Goal: Information Seeking & Learning: Compare options

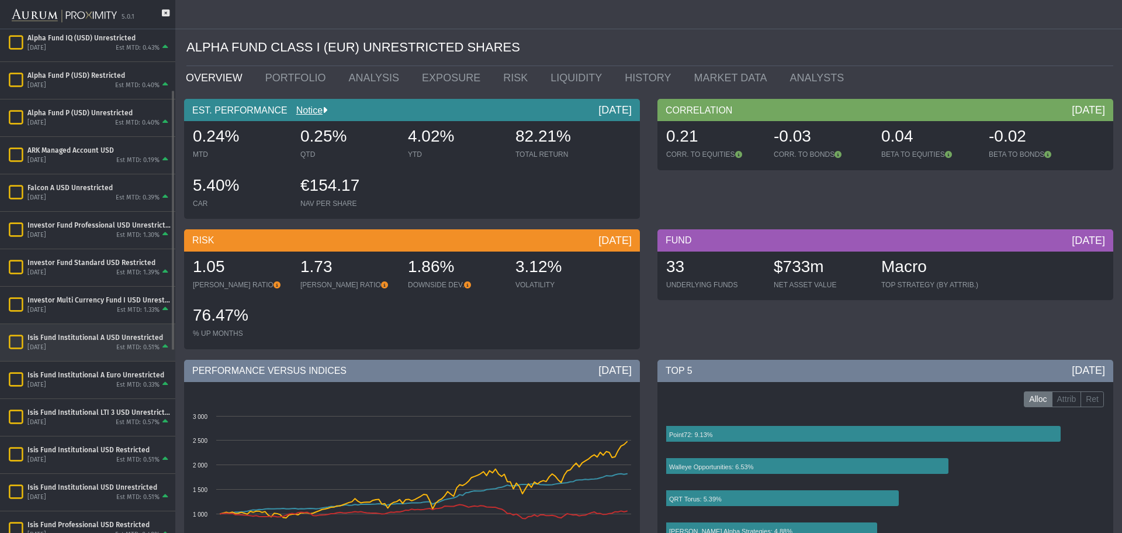
scroll to position [58, 0]
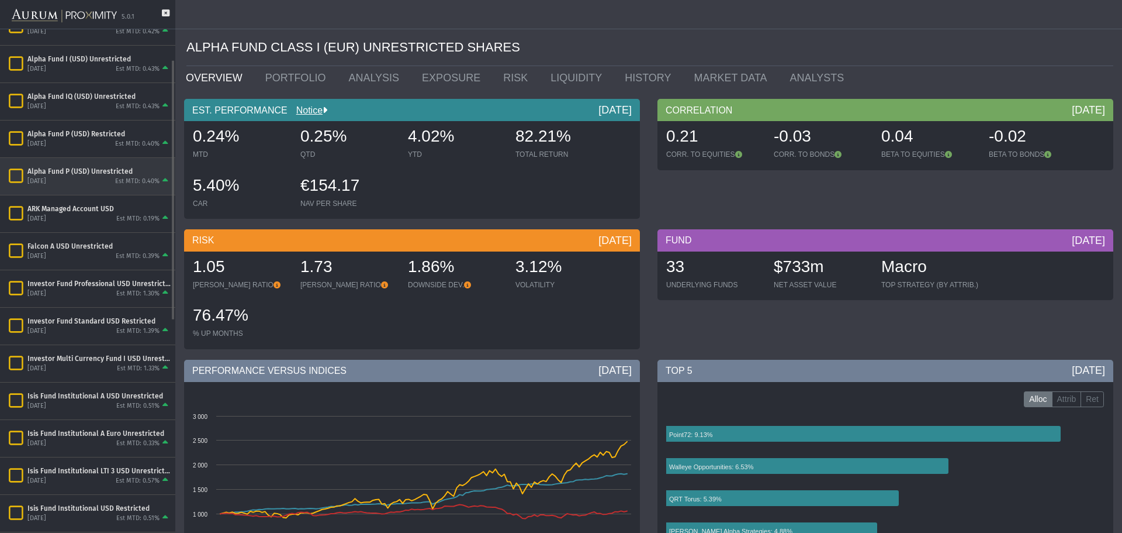
click at [80, 171] on div "Alpha Fund P (USD) Unrestricted" at bounding box center [98, 171] width 143 height 9
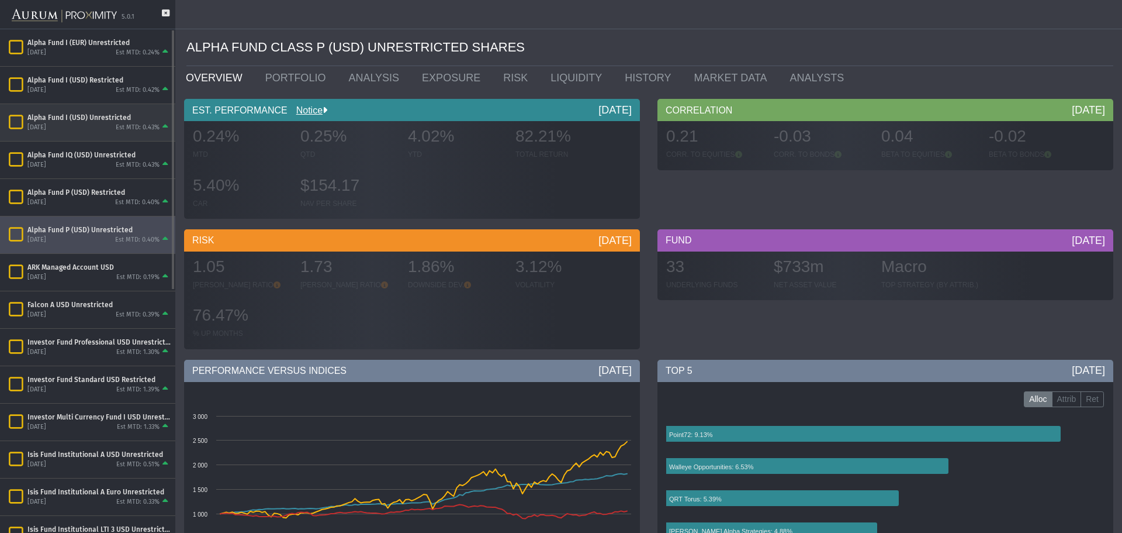
click at [90, 120] on div "Alpha Fund I (USD) Unrestricted" at bounding box center [98, 117] width 143 height 9
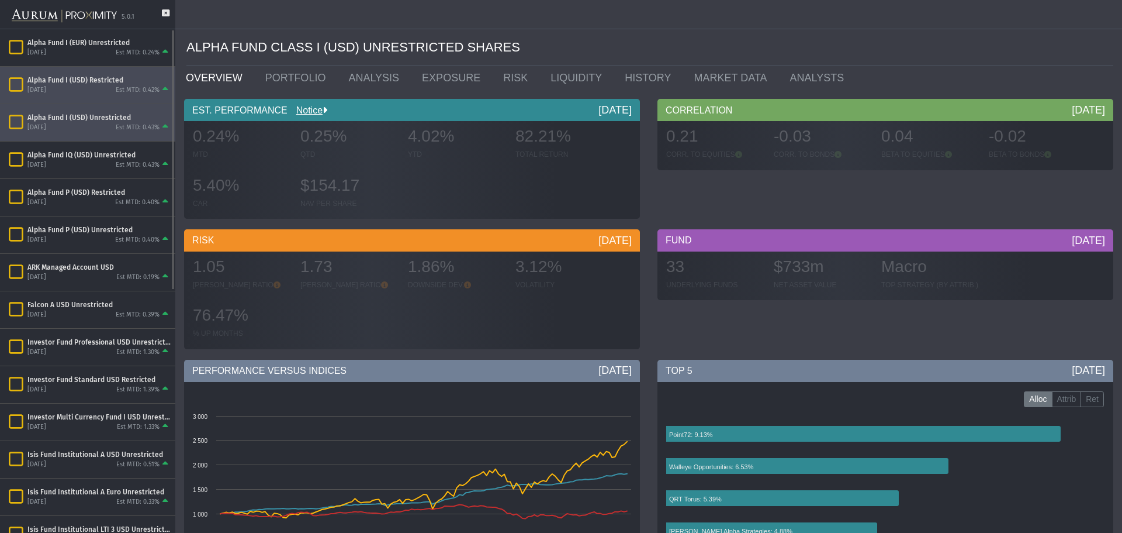
click at [99, 76] on div "Alpha Fund I (USD) Restricted" at bounding box center [98, 79] width 143 height 9
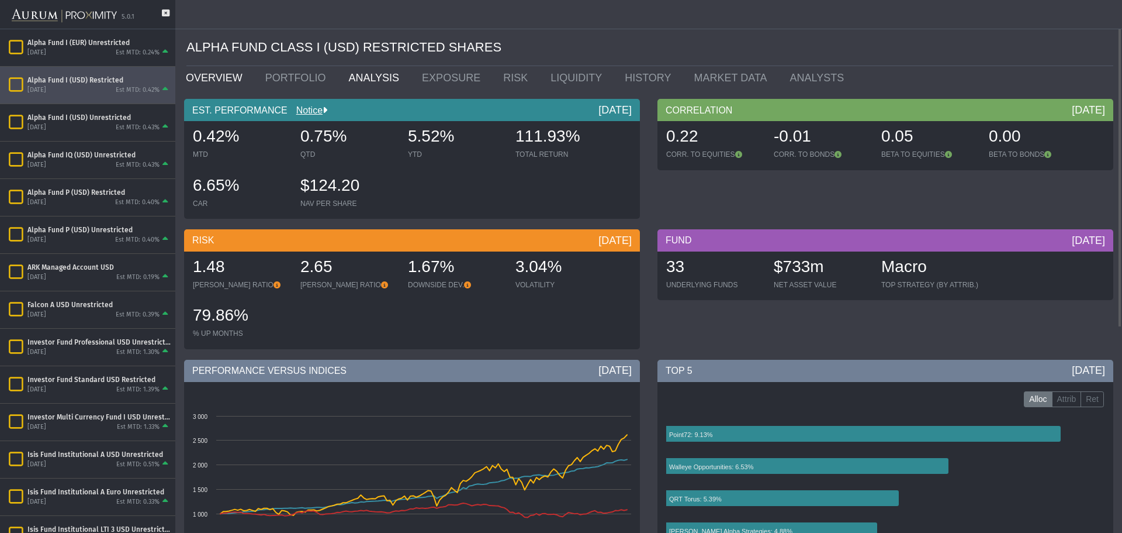
click at [367, 83] on link "ANALYSIS" at bounding box center [377, 77] width 74 height 23
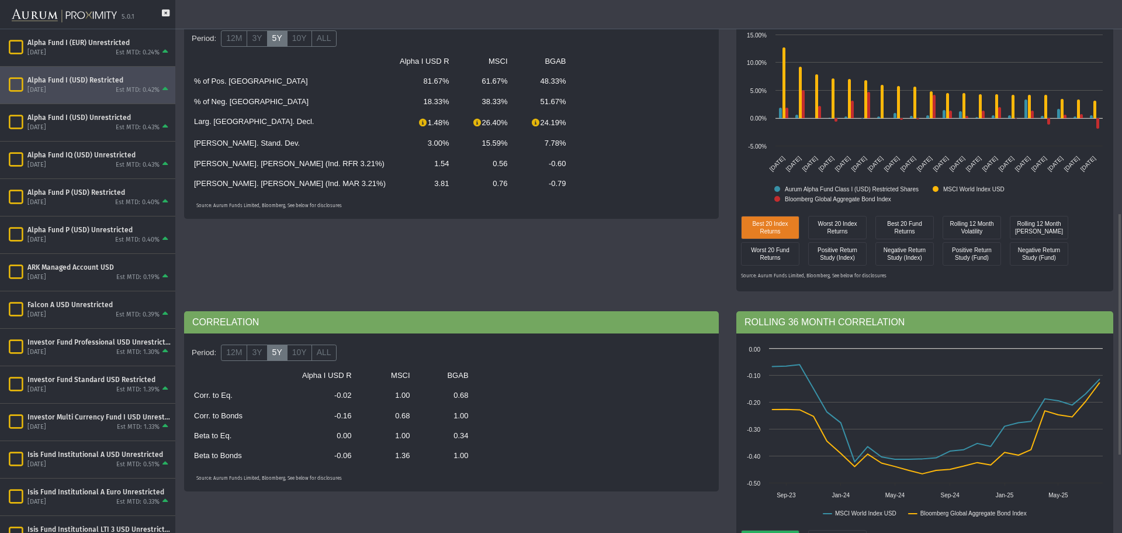
scroll to position [234, 0]
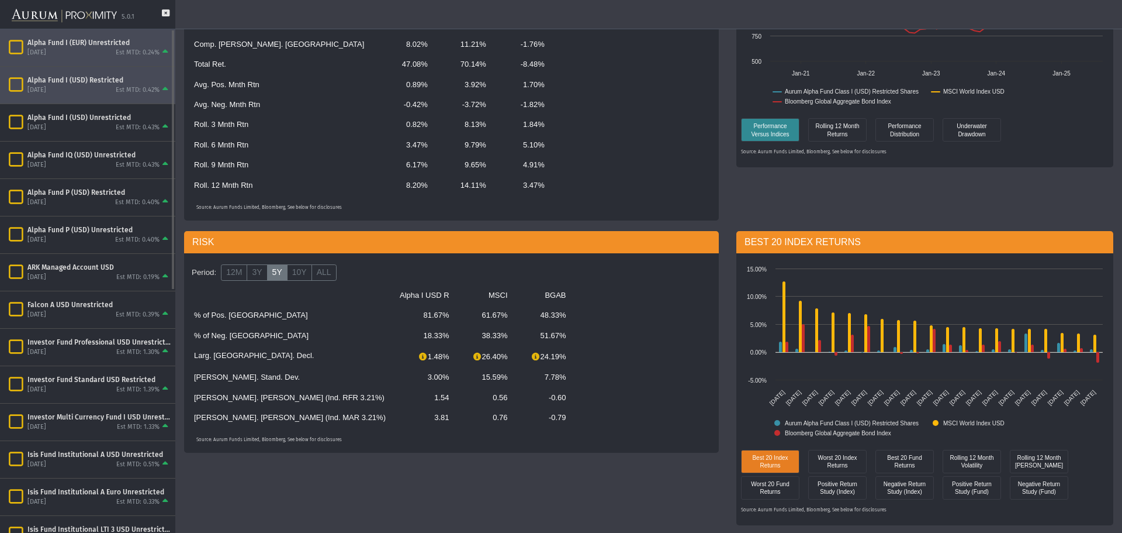
click at [46, 50] on div "[DATE]" at bounding box center [36, 53] width 19 height 9
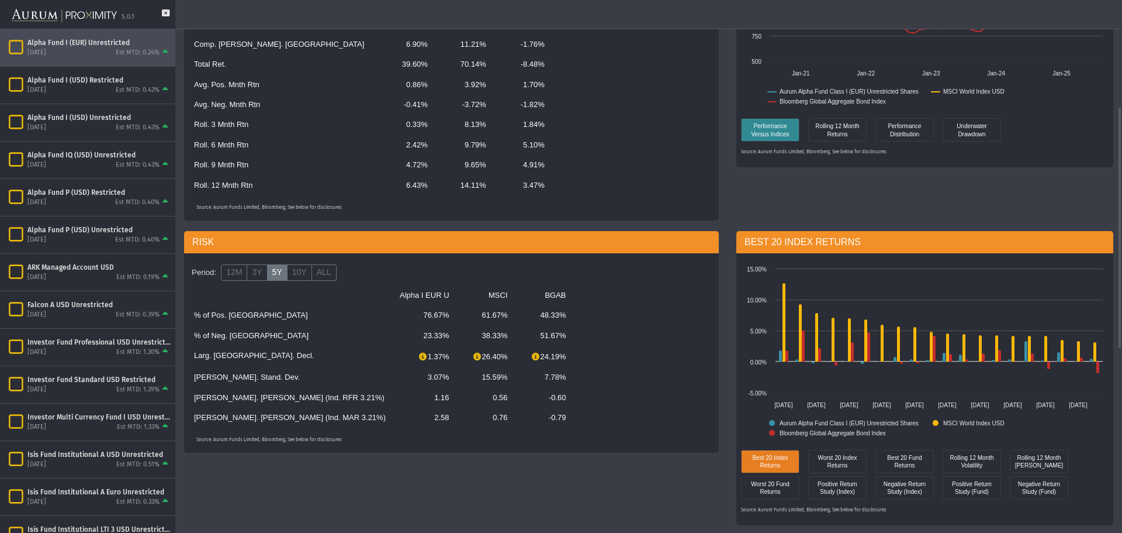
click at [276, 399] on td "[PERSON_NAME]. [PERSON_NAME] (Ind. RFR 3.21%)" at bounding box center [290, 398] width 206 height 20
click at [89, 340] on div "Investor Fund Professional USD Unrestricted" at bounding box center [98, 341] width 143 height 9
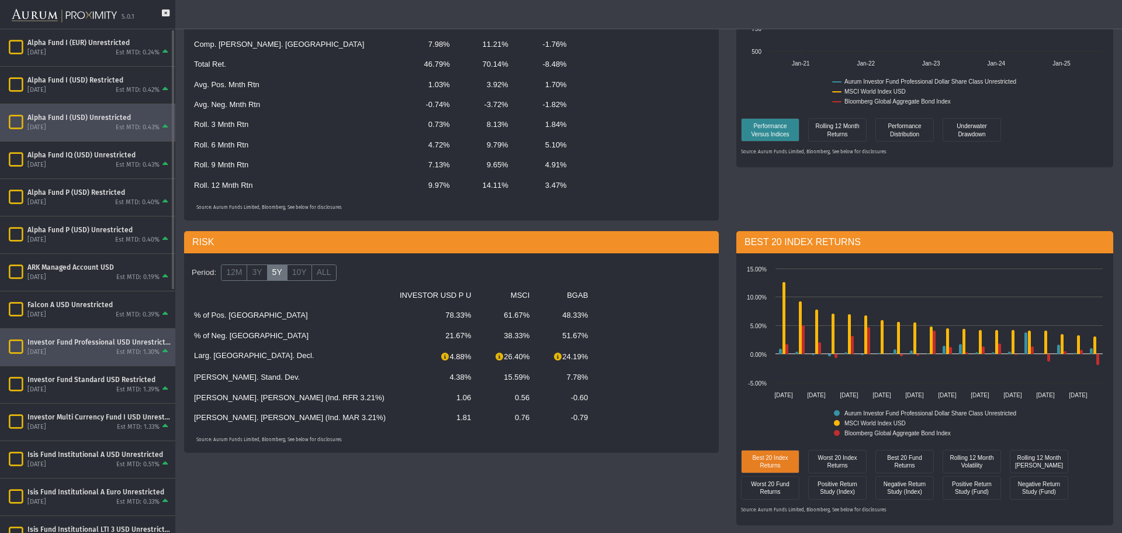
click at [116, 120] on div "Alpha Fund I (USD) Unrestricted" at bounding box center [98, 117] width 143 height 9
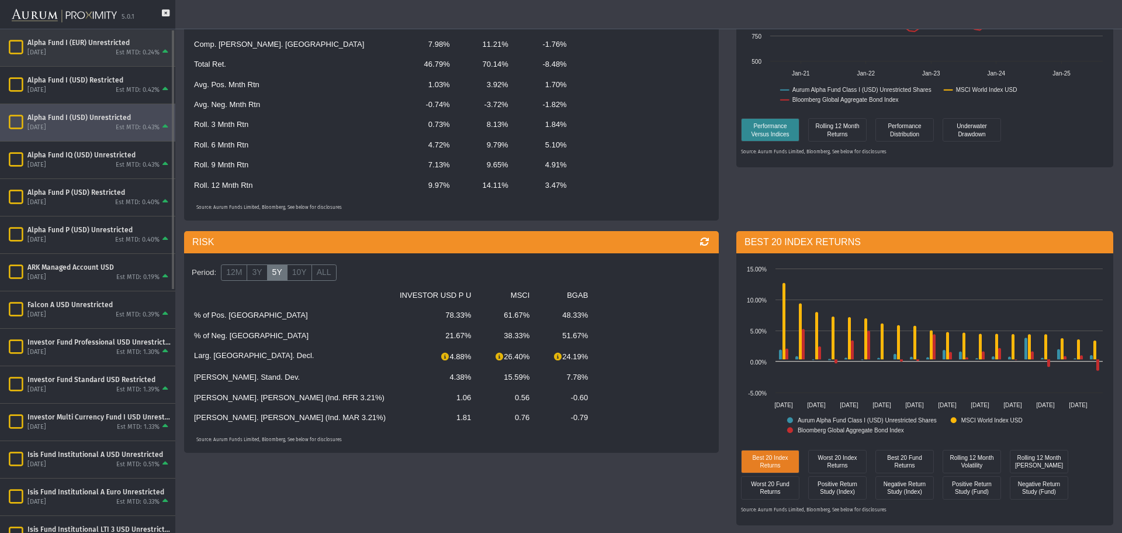
click at [119, 49] on div "Est MTD: 0.24%" at bounding box center [138, 53] width 44 height 9
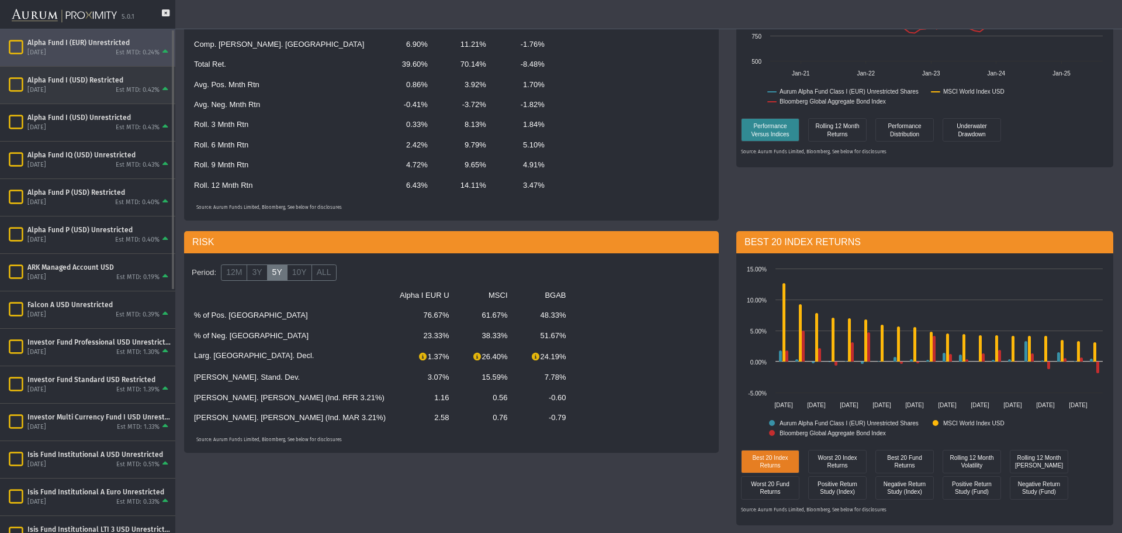
click at [100, 92] on div "[DATE] Est MTD: 0.42%" at bounding box center [98, 90] width 143 height 11
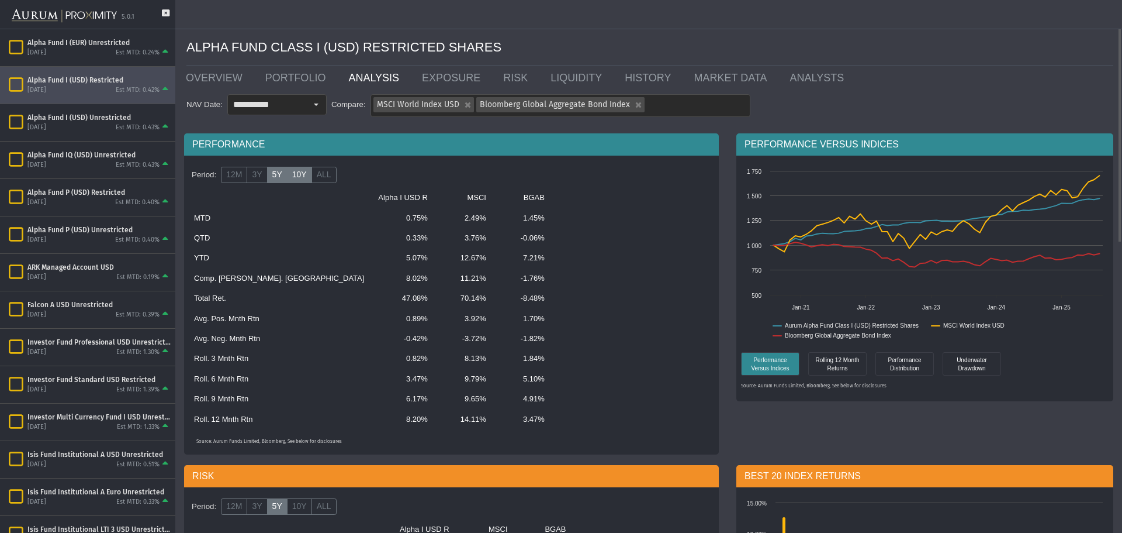
click at [298, 178] on label "10Y" at bounding box center [299, 175] width 25 height 16
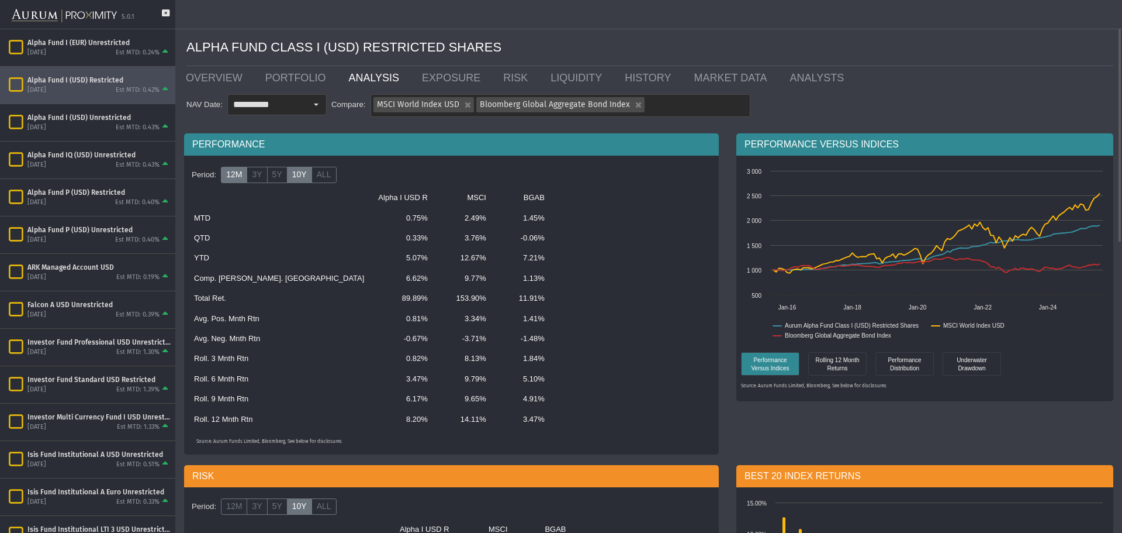
click at [236, 177] on label "12M" at bounding box center [234, 175] width 26 height 16
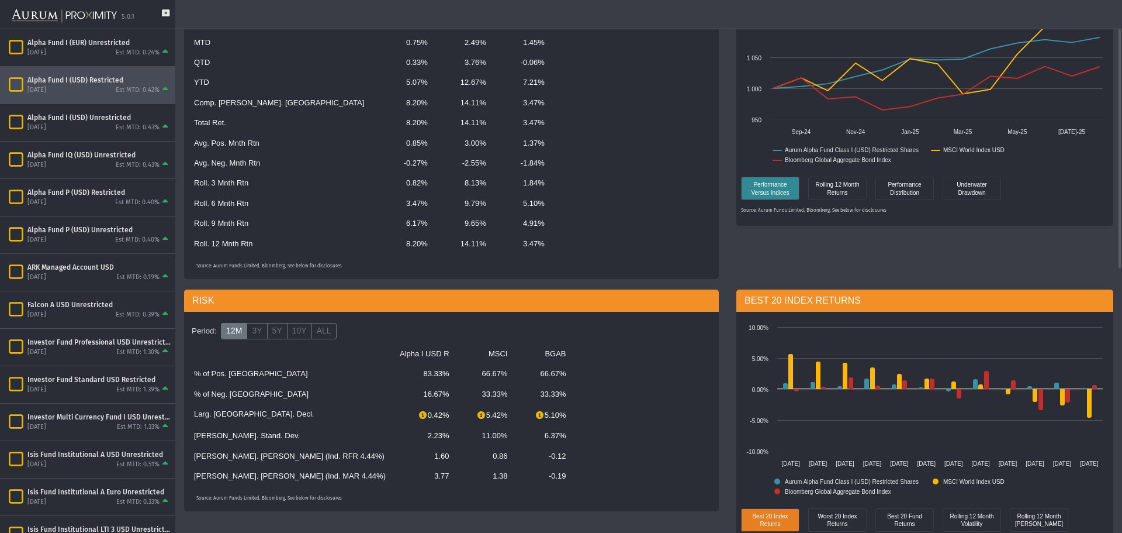
scroll to position [58, 0]
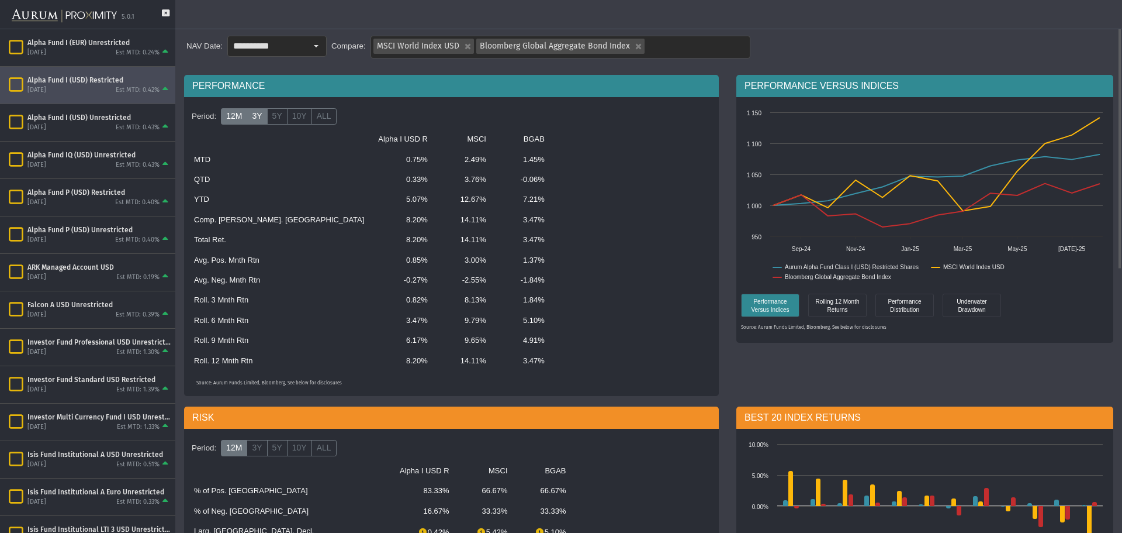
click at [251, 118] on label "3Y" at bounding box center [257, 116] width 20 height 16
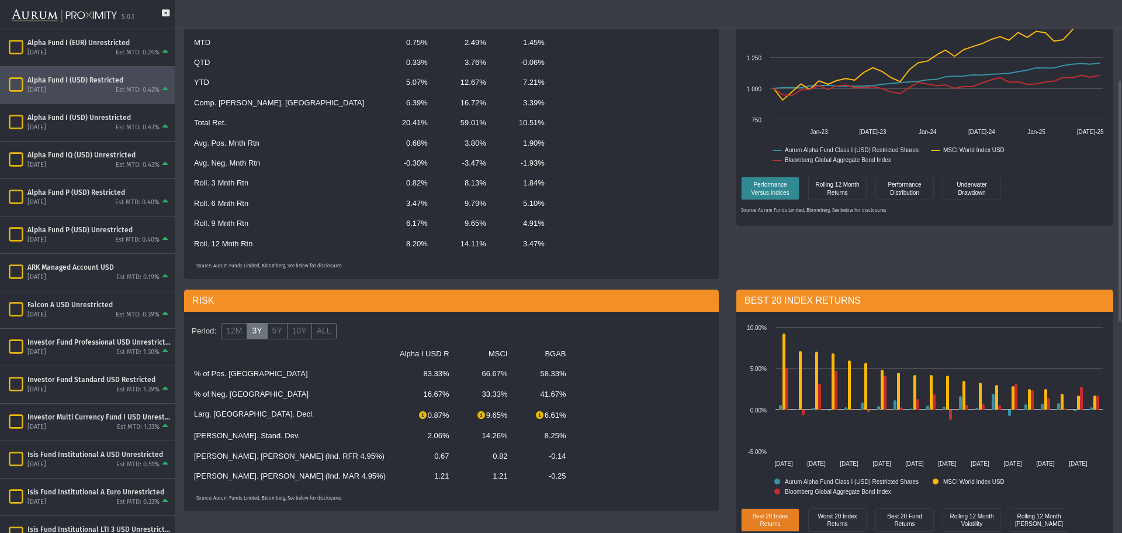
scroll to position [0, 0]
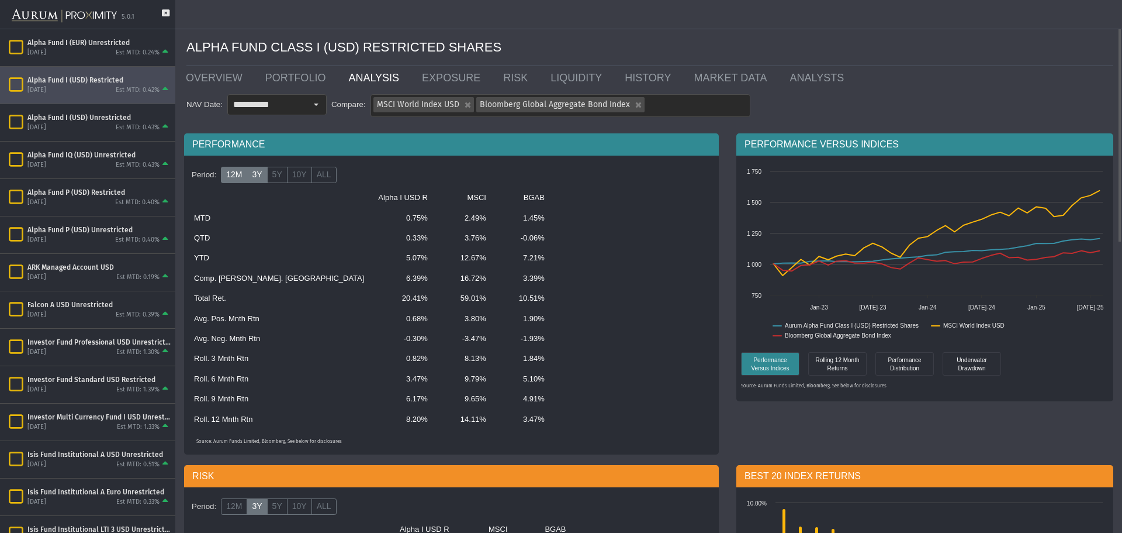
click at [234, 176] on label "12M" at bounding box center [234, 175] width 26 height 16
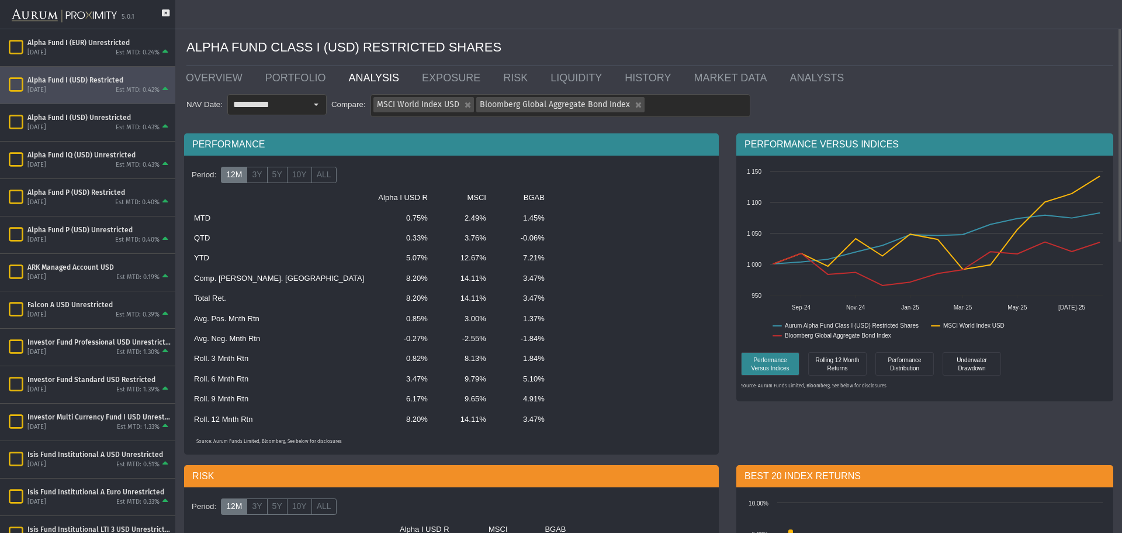
scroll to position [234, 0]
